Goal: Task Accomplishment & Management: Complete application form

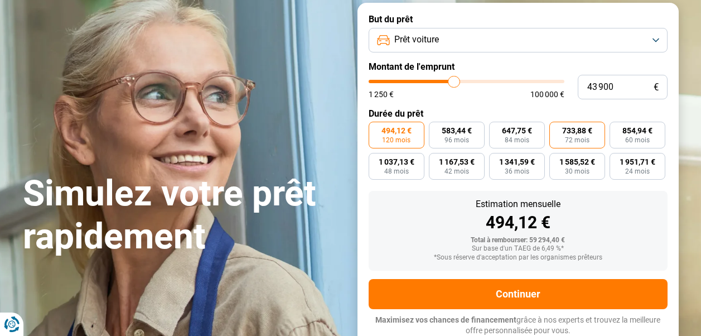
scroll to position [74, 0]
drag, startPoint x: 628, startPoint y: 88, endPoint x: 519, endPoint y: 92, distance: 108.8
click at [519, 92] on div "43 900 € 1 250 € 100 000 €" at bounding box center [518, 87] width 299 height 25
type input "3"
type input "1250"
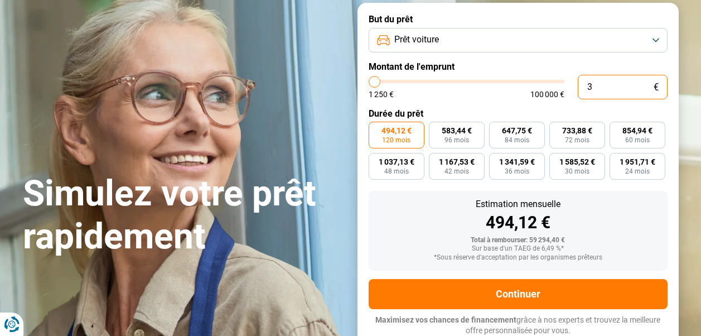
type input "39"
type input "1250"
type input "390"
type input "1250"
type input "3 900"
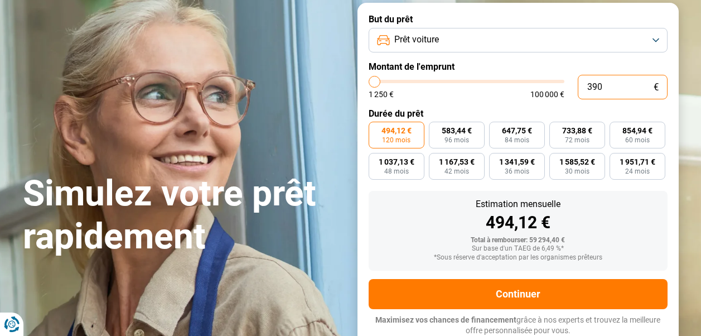
type input "4000"
type input "39 000"
type input "39000"
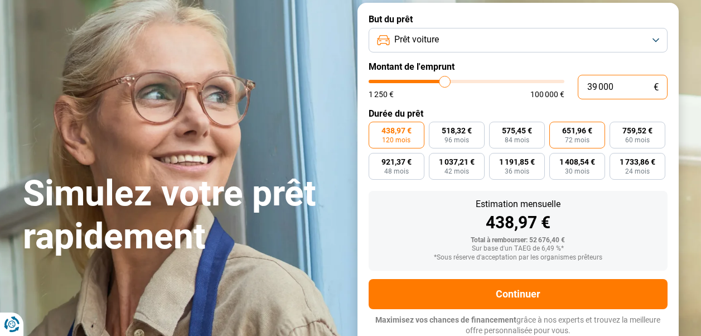
type input "39 000"
click at [580, 137] on span "72 mois" at bounding box center [577, 140] width 25 height 7
click at [556, 129] on input "651,96 € 72 mois" at bounding box center [552, 125] width 7 height 7
radio input "true"
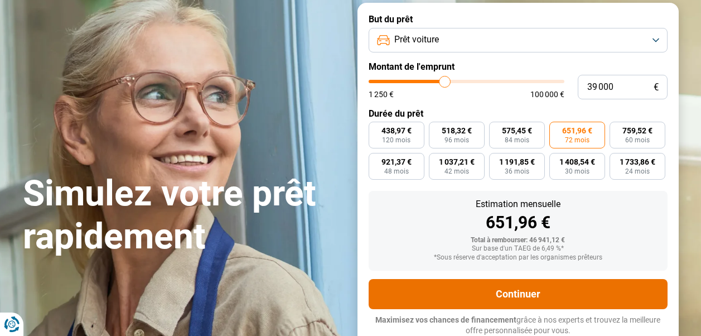
click at [577, 293] on button "Continuer" at bounding box center [518, 294] width 299 height 30
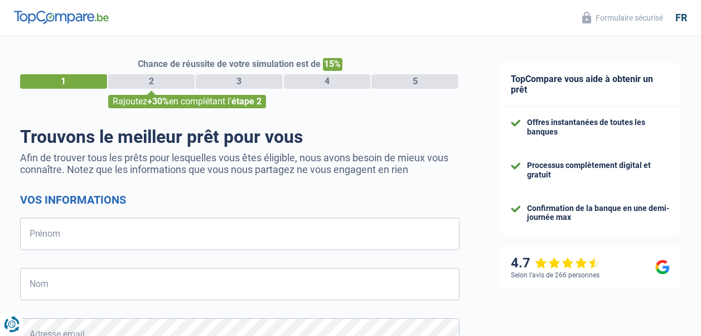
select select "32"
